Goal: Find specific page/section: Find specific page/section

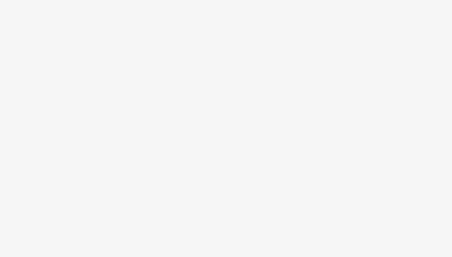
click at [271, 89] on body at bounding box center [226, 128] width 452 height 257
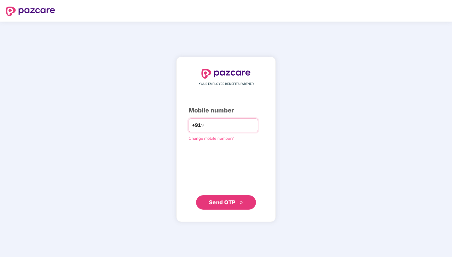
click at [226, 123] on input "number" at bounding box center [230, 125] width 49 height 10
type input "**********"
click at [215, 206] on button "Send OTP" at bounding box center [226, 202] width 60 height 14
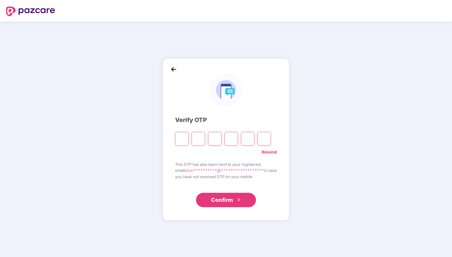
type input "*"
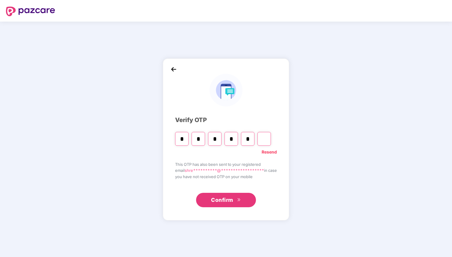
type input "*"
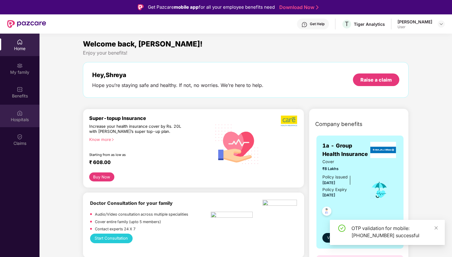
click at [23, 117] on div "Hospitals" at bounding box center [20, 120] width 40 height 6
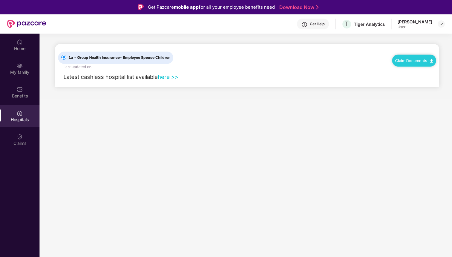
click at [174, 78] on link "here >>" at bounding box center [168, 76] width 21 height 7
